Goal: Find specific page/section: Find specific page/section

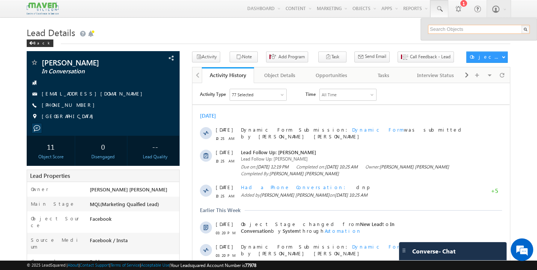
click at [445, 29] on input "text" at bounding box center [479, 29] width 102 height 9
paste input "pxkumar26@gmail.com"
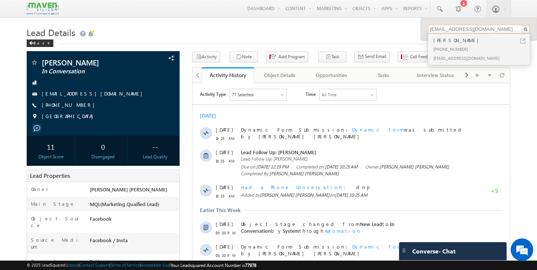
type input "pxkumar26@gmail.com"
click at [447, 44] on div "+91-9743700212" at bounding box center [482, 48] width 101 height 9
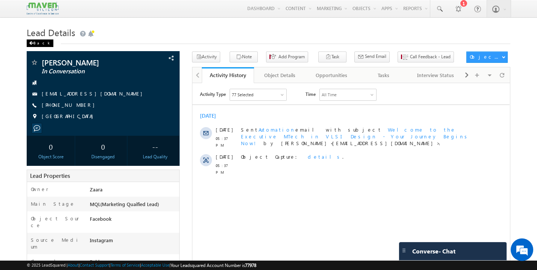
click at [39, 44] on div "Back" at bounding box center [40, 43] width 27 height 8
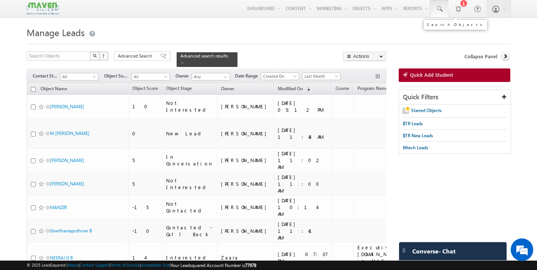
click at [440, 7] on span at bounding box center [440, 9] width 8 height 8
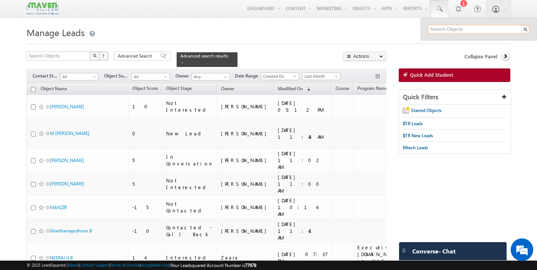
paste input "" dineshbendigeri2011@gmail.com""
type input "[EMAIL_ADDRESS][DOMAIN_NAME]"
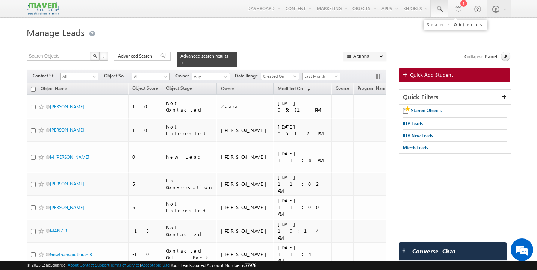
click at [440, 11] on span at bounding box center [440, 9] width 8 height 8
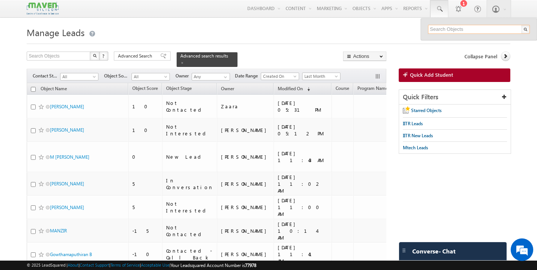
paste input "" [EMAIL_ADDRESS][DOMAIN_NAME]""
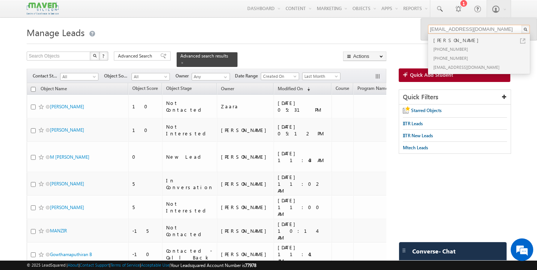
click at [504, 30] on input "[EMAIL_ADDRESS][DOMAIN_NAME]" at bounding box center [479, 29] width 102 height 9
type input "[EMAIL_ADDRESS][DOMAIN_NAME]"
click at [463, 52] on div "+91-9071124666" at bounding box center [482, 48] width 101 height 9
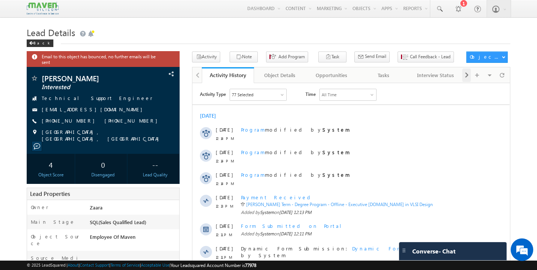
click at [466, 77] on span at bounding box center [467, 75] width 5 height 14
click at [282, 72] on div "Opportunities" at bounding box center [279, 75] width 39 height 9
